Goal: Check status: Check status

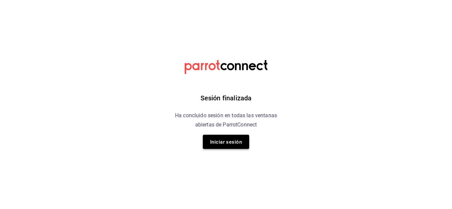
click at [211, 142] on font "Iniciar sesión" at bounding box center [226, 142] width 32 height 6
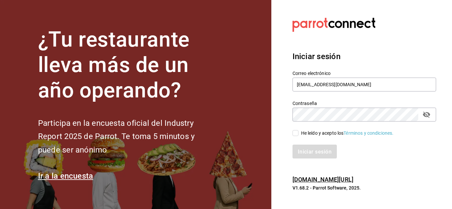
click at [290, 136] on div "He leído y acepto los Términos y condiciones." at bounding box center [359, 129] width 151 height 15
click at [294, 132] on input "He leído y acepto los Términos y condiciones." at bounding box center [295, 133] width 6 height 6
checkbox input "true"
click at [310, 153] on font "Iniciar sesión" at bounding box center [315, 152] width 34 height 6
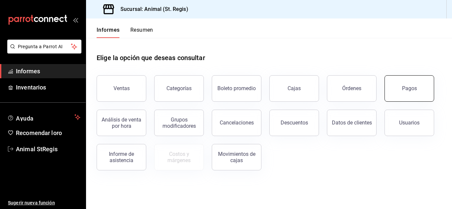
click at [398, 89] on button "Pagos" at bounding box center [409, 88] width 50 height 26
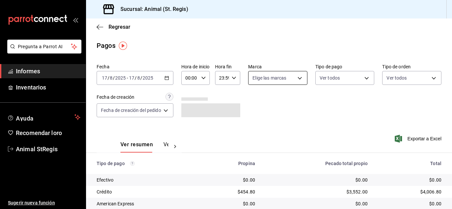
click at [281, 82] on body "Pregunta a Parrot AI Informes Inventarios Ayuda Recomendar loro Animal StRegis …" at bounding box center [226, 104] width 452 height 209
click at [254, 106] on input "checkbox" at bounding box center [255, 104] width 6 height 6
checkbox input "true"
type input "3f39fcdc-c8c4-4fff-883a-47b345d9391c"
checkbox input "true"
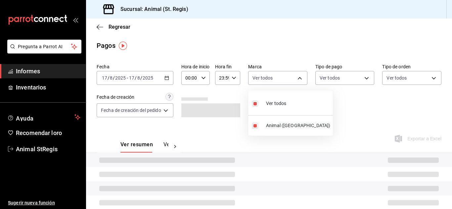
click at [207, 80] on div at bounding box center [226, 104] width 452 height 209
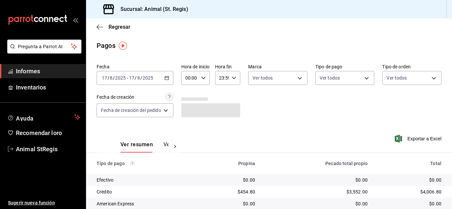
click at [195, 82] on input "00:00" at bounding box center [189, 77] width 17 height 13
click at [188, 138] on font "07" at bounding box center [189, 139] width 5 height 5
type input "07:00"
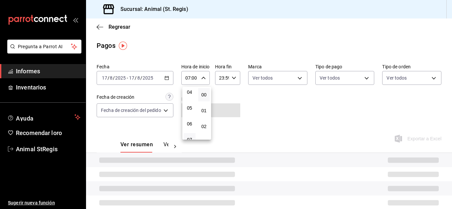
click at [260, 118] on div at bounding box center [226, 104] width 452 height 209
click at [407, 38] on main "Regresar Pagos Fecha 2025-08-17 17 / 8 / 2025 - 2025-08-17 17 / 8 / 2025 Hora d…" at bounding box center [269, 148] width 366 height 259
